Goal: Task Accomplishment & Management: Manage account settings

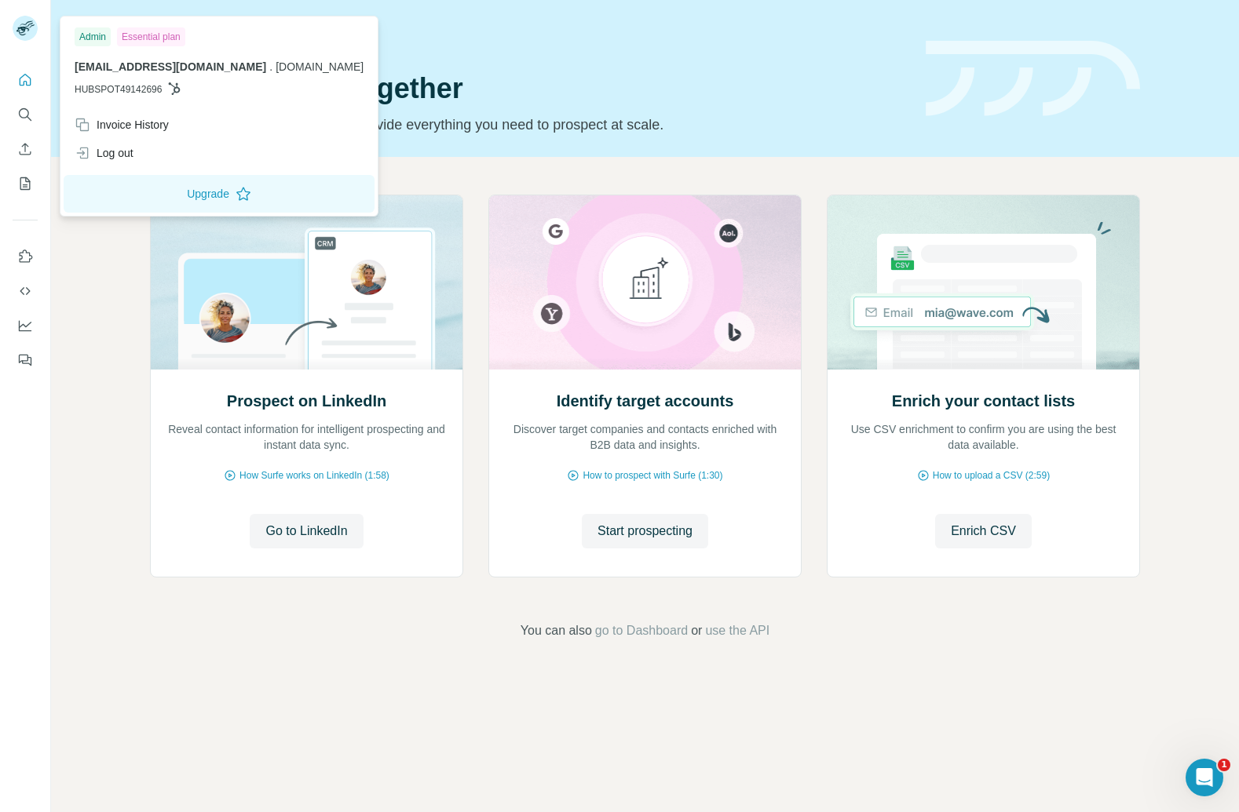
click at [19, 30] on img at bounding box center [25, 28] width 25 height 25
click at [126, 129] on div "Invoice History" at bounding box center [122, 125] width 94 height 16
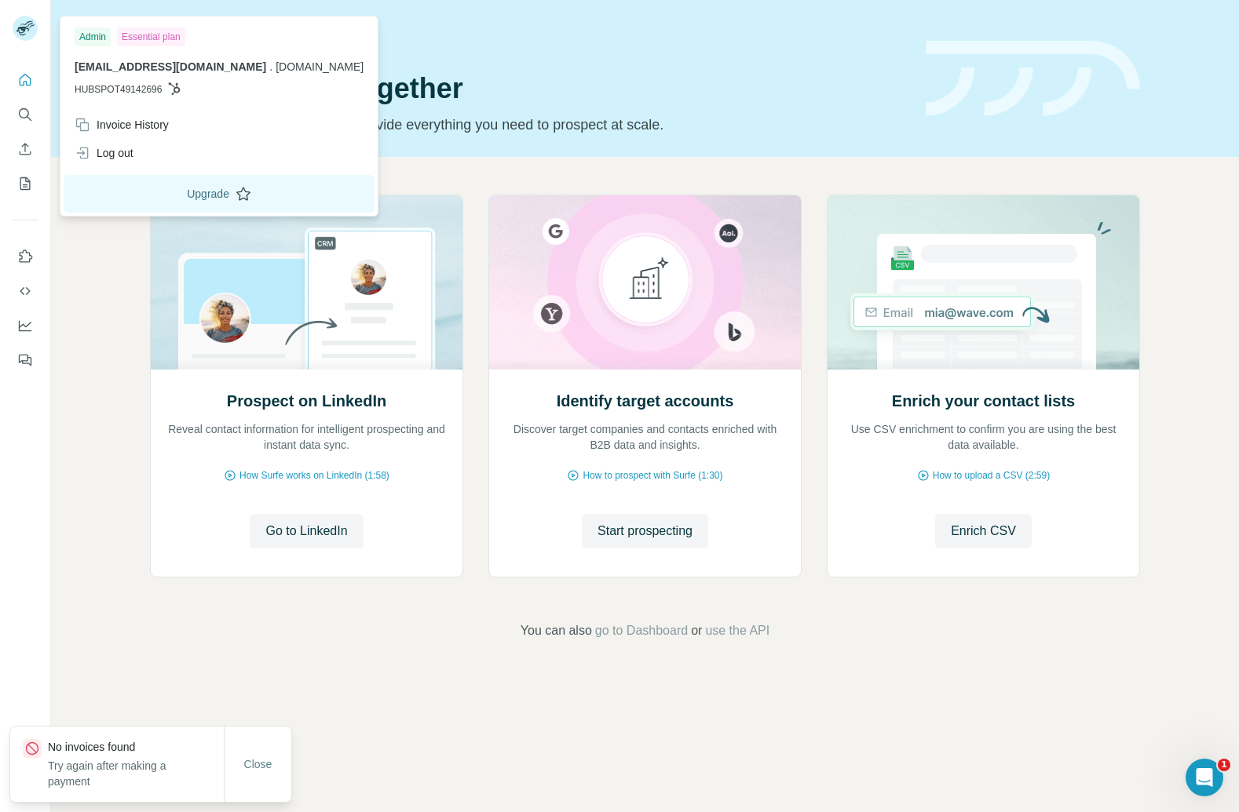
click at [126, 195] on button "Upgrade" at bounding box center [219, 194] width 311 height 38
